Goal: Information Seeking & Learning: Check status

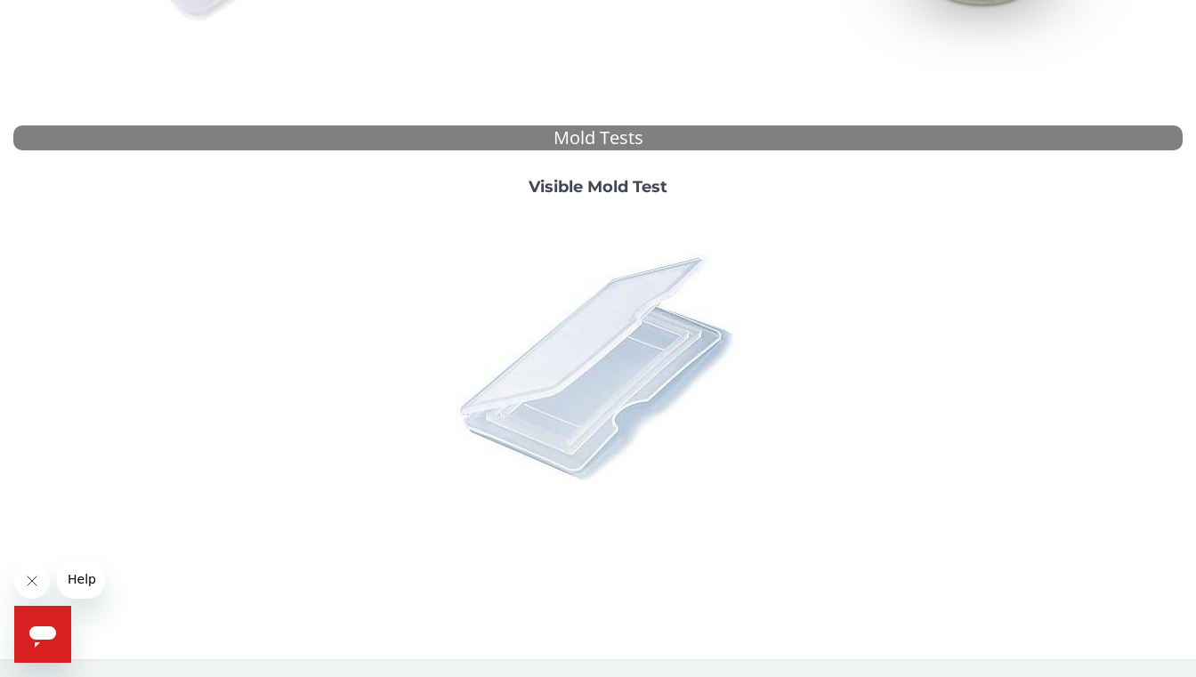
click at [576, 315] on img at bounding box center [597, 366] width 311 height 311
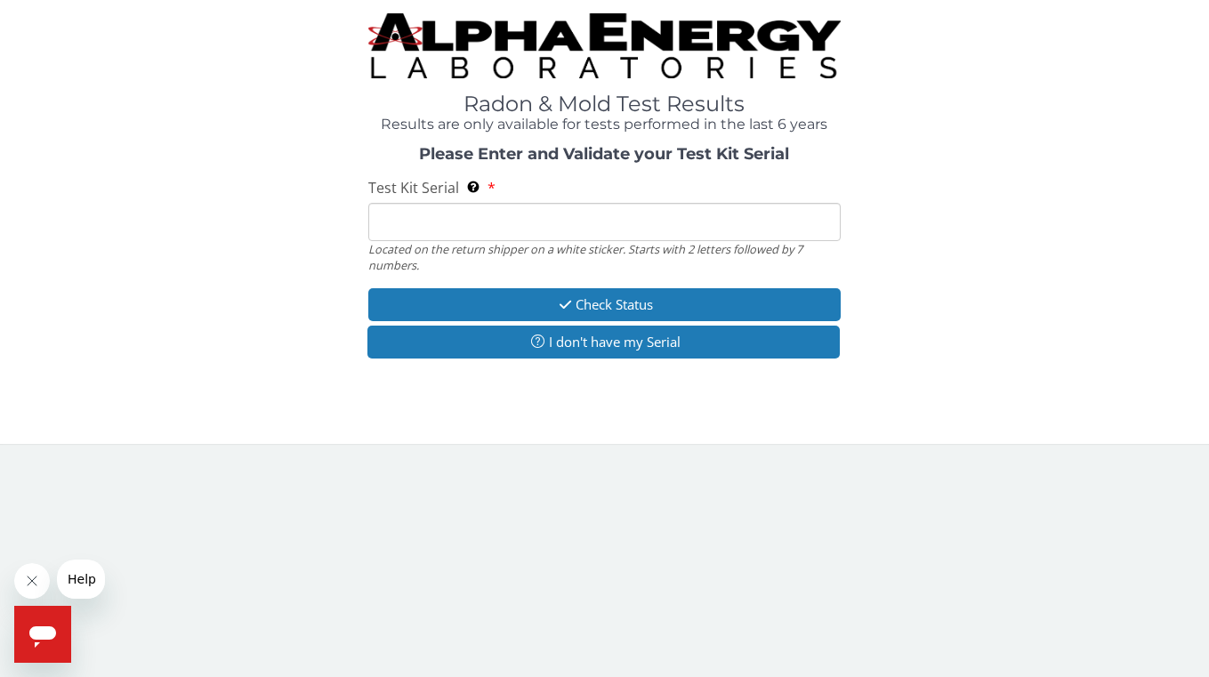
click at [636, 216] on input "Test Kit Serial Located on the return shipper on a white sticker. Starts with 2…" at bounding box center [604, 222] width 473 height 38
paste input "ML181284"
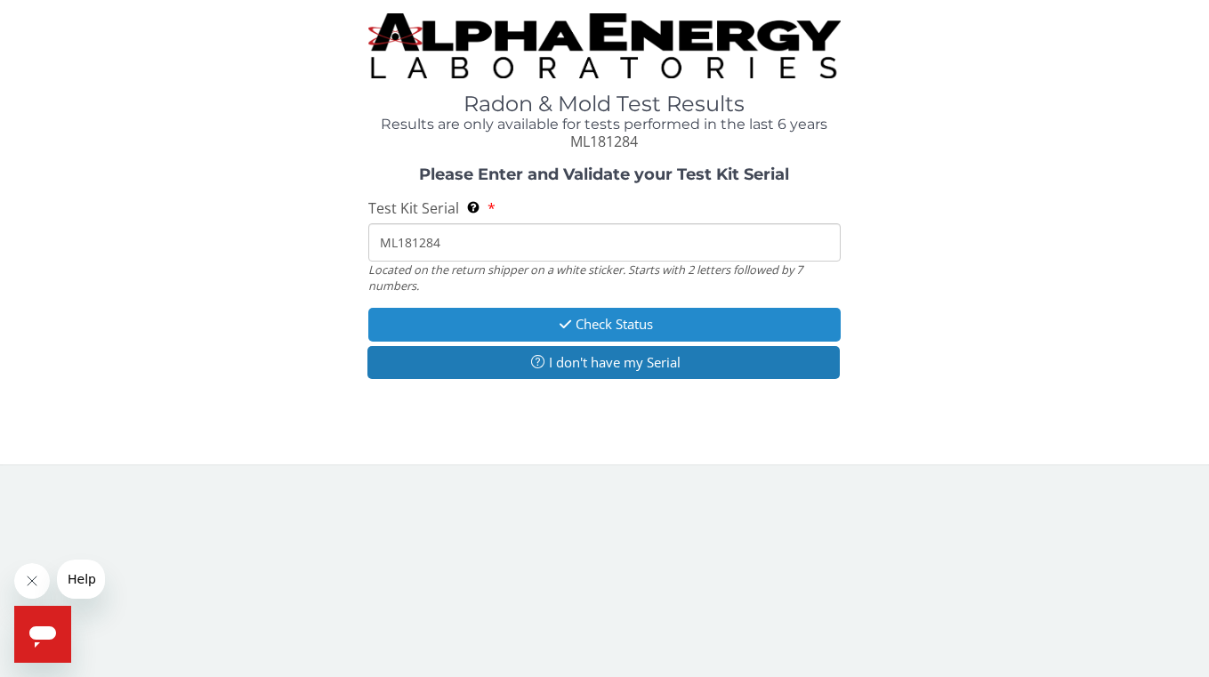
type input "ML181284"
click at [641, 316] on button "Check Status" at bounding box center [604, 324] width 473 height 33
